Goal: Book appointment/travel/reservation

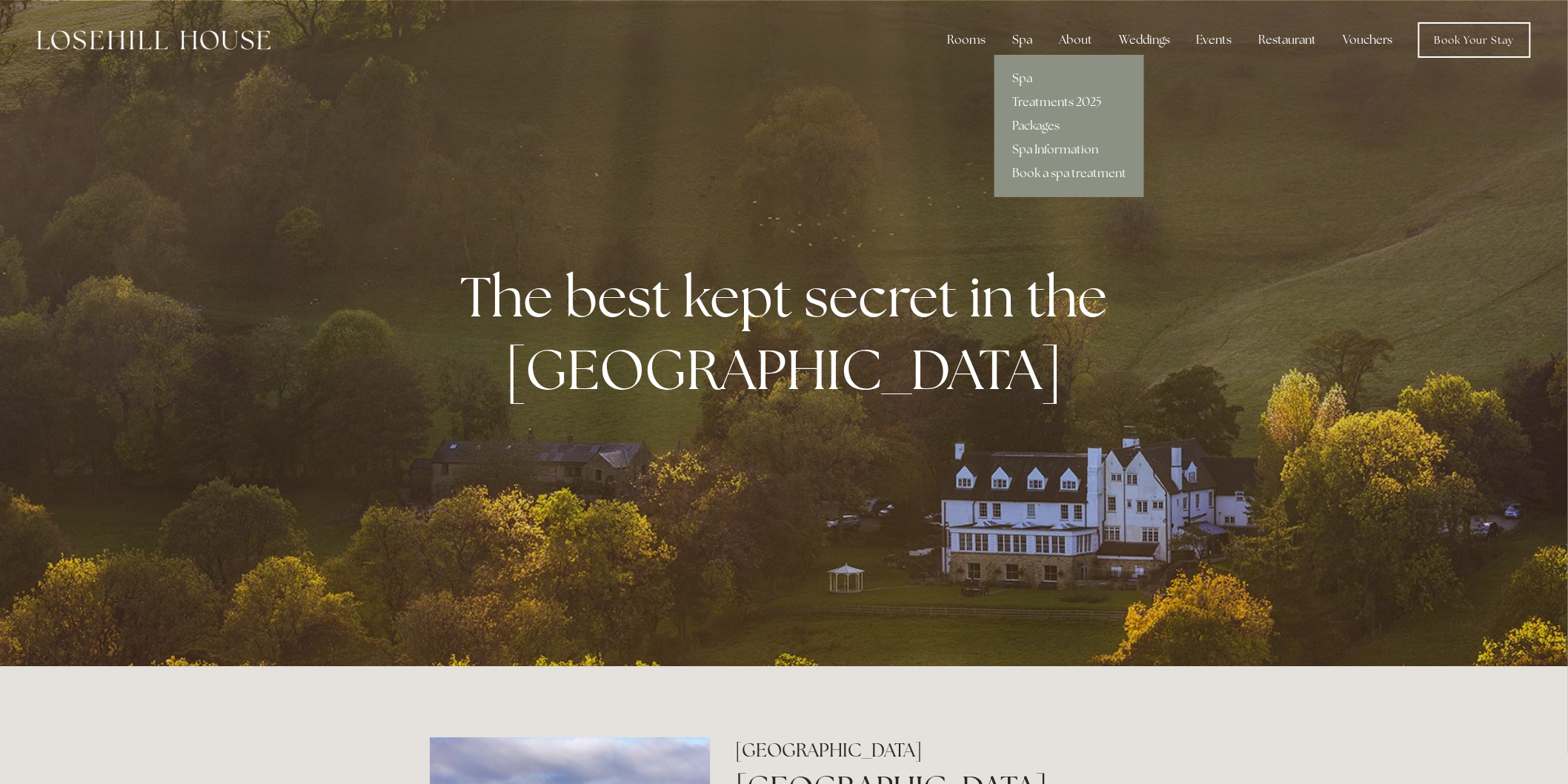
click at [1053, 101] on link "Treatments 2025" at bounding box center [1068, 102] width 150 height 24
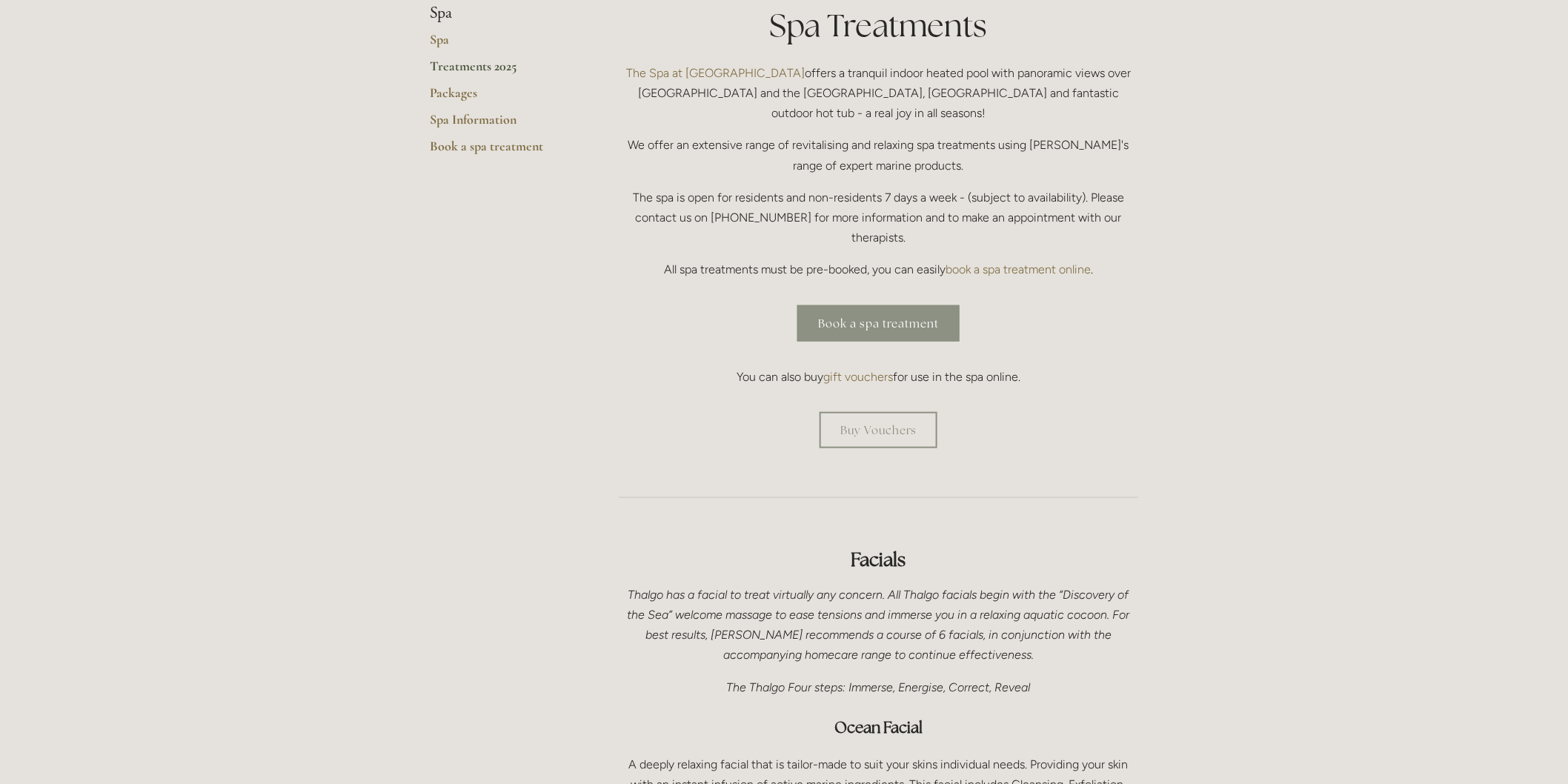
scroll to position [411, 0]
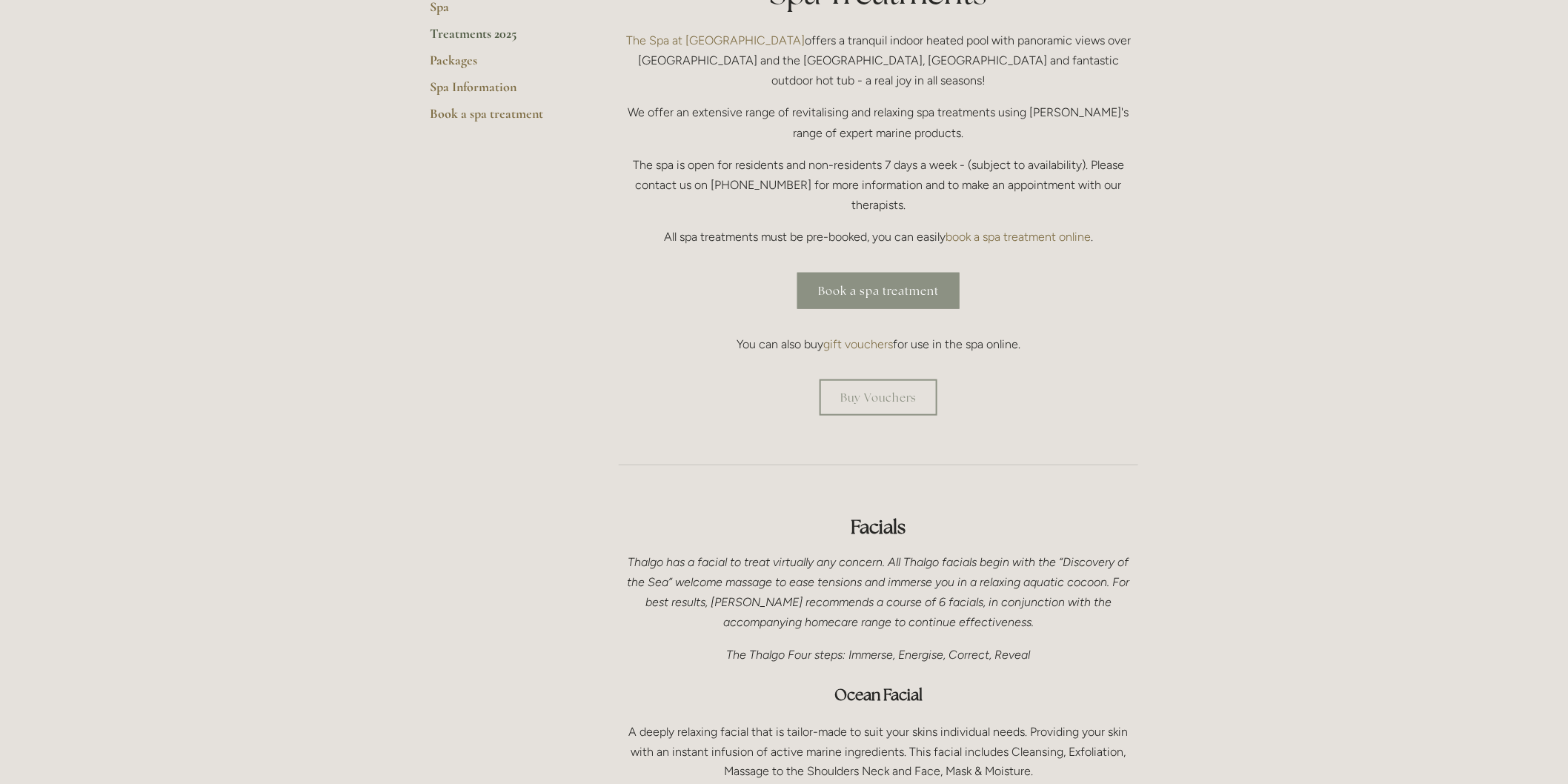
click at [853, 273] on link "Book a spa treatment" at bounding box center [878, 291] width 162 height 36
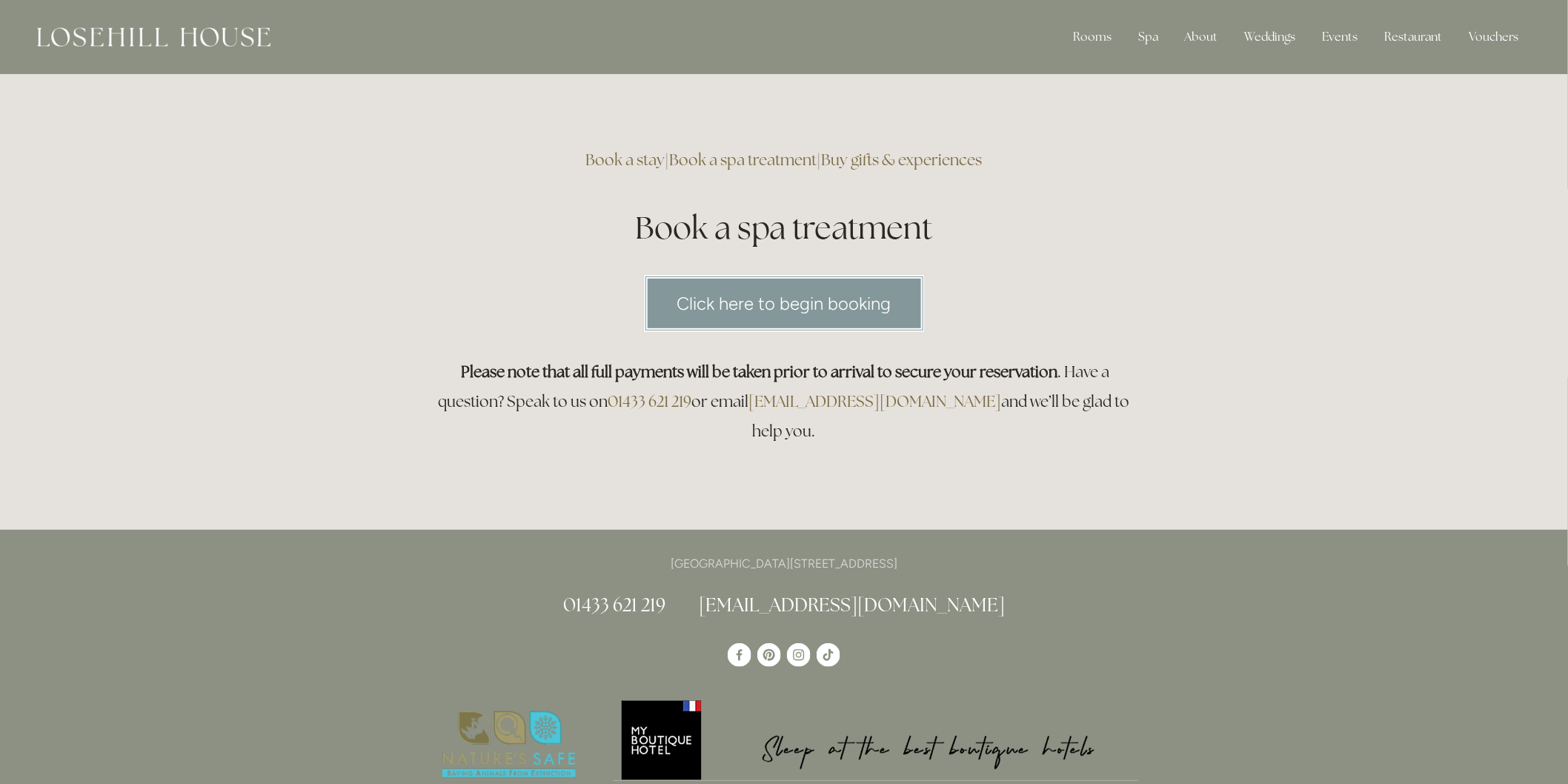
click at [779, 298] on link "Click here to begin booking" at bounding box center [784, 303] width 281 height 57
click at [1498, 35] on link "Vouchers" at bounding box center [1494, 36] width 74 height 29
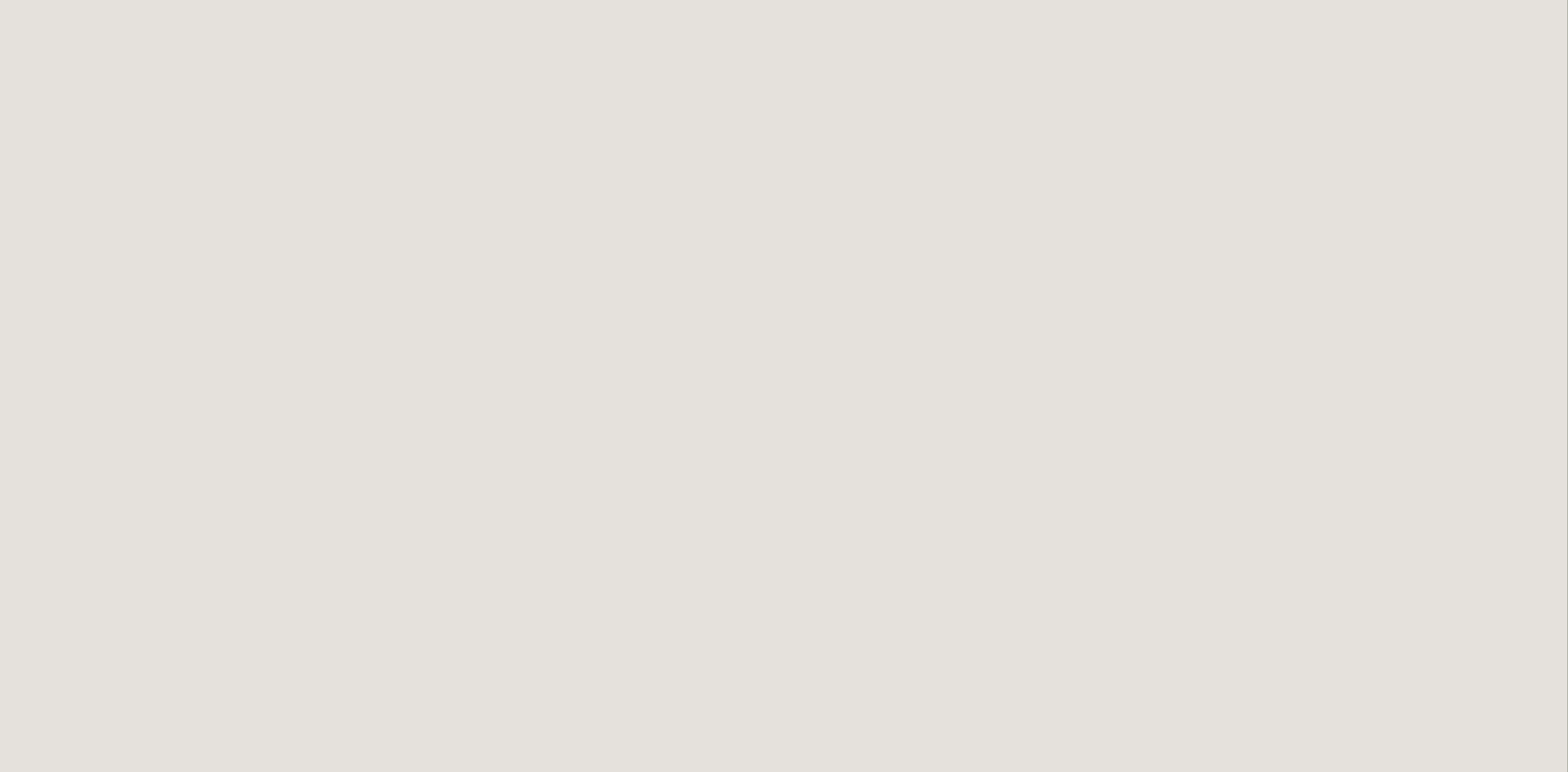
scroll to position [988, 0]
